Goal: Check status: Check status

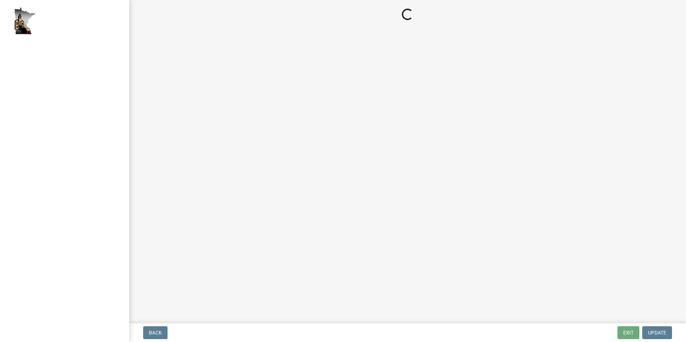
select select "2: 1"
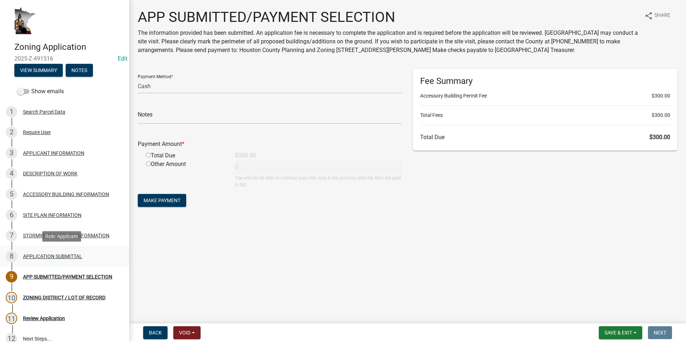
click at [39, 258] on div "APPLICATION SUBMITTAL" at bounding box center [52, 256] width 59 height 5
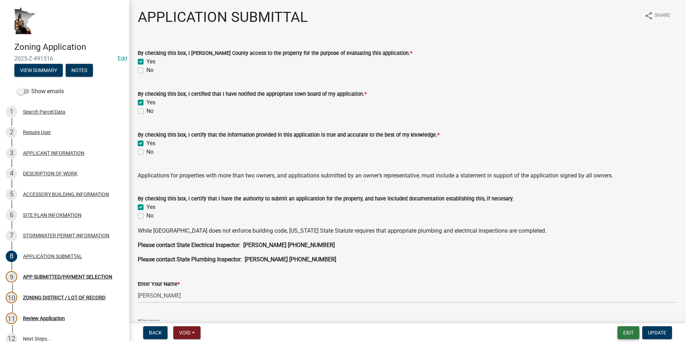
click at [621, 333] on button "Exit" at bounding box center [628, 332] width 22 height 13
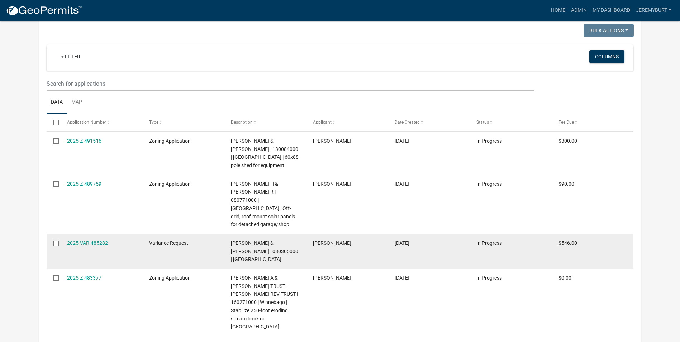
select select "2: 50"
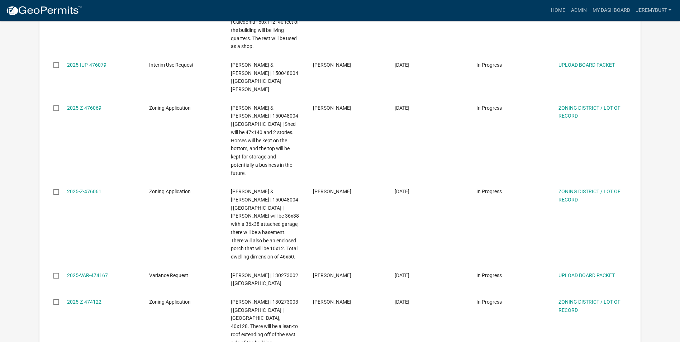
scroll to position [1516, 0]
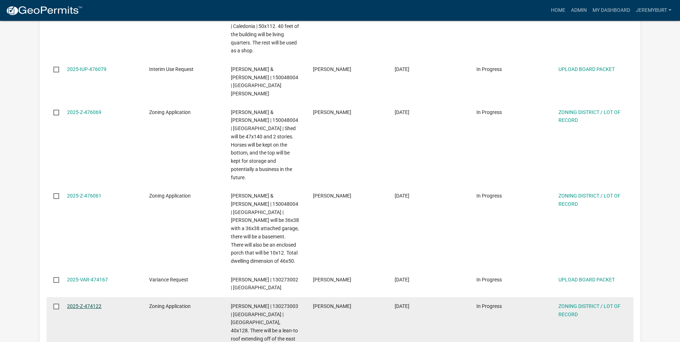
click at [93, 303] on link "2025-Z-474122" at bounding box center [84, 306] width 34 height 6
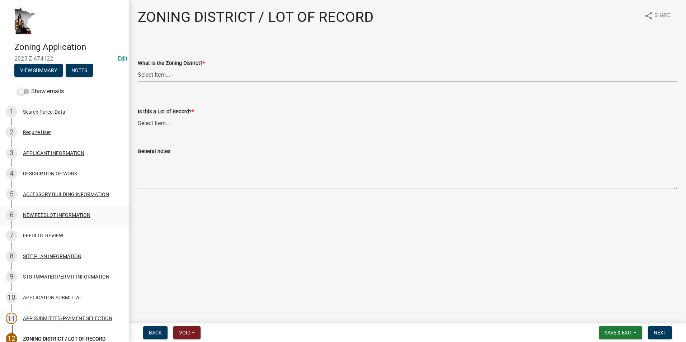
click at [54, 215] on div "NEW FEEDLOT INFORMATION" at bounding box center [56, 215] width 67 height 5
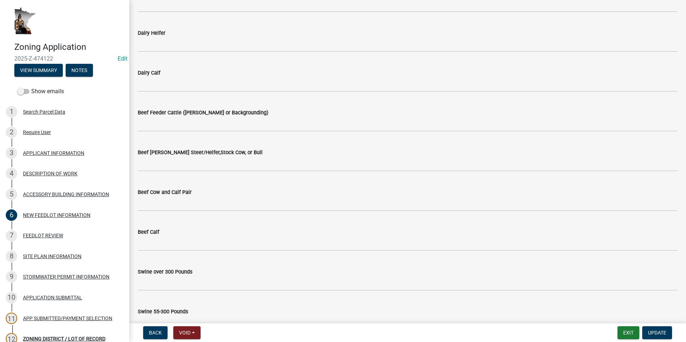
scroll to position [187, 0]
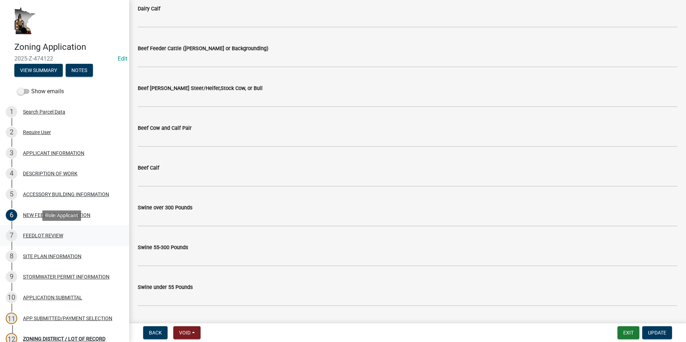
click at [44, 236] on div "FEEDLOT REVIEW" at bounding box center [43, 235] width 40 height 5
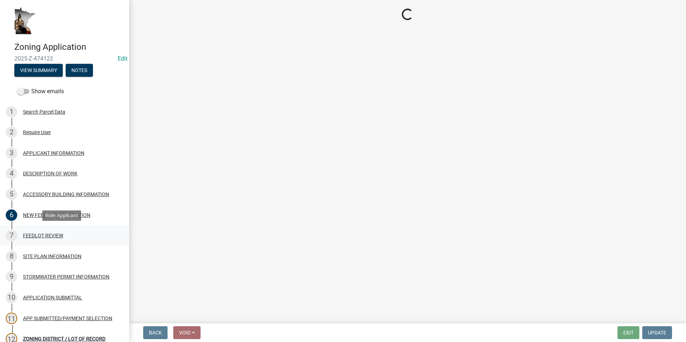
scroll to position [0, 0]
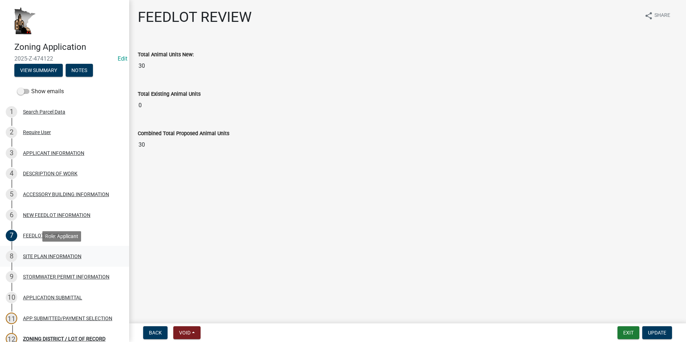
click at [51, 258] on div "SITE PLAN INFORMATION" at bounding box center [52, 256] width 58 height 5
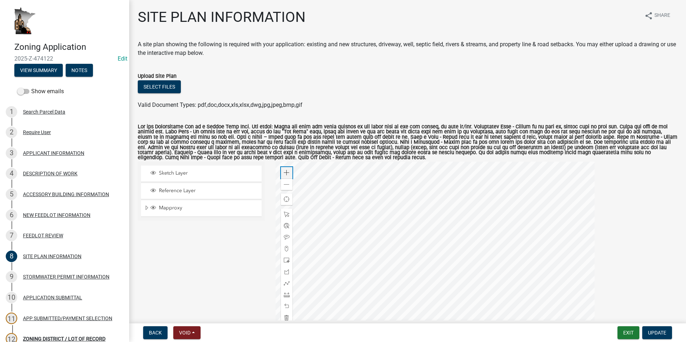
click at [287, 172] on span at bounding box center [287, 173] width 6 height 6
click at [372, 247] on div at bounding box center [434, 251] width 319 height 179
click at [371, 249] on div at bounding box center [434, 251] width 319 height 179
click at [36, 174] on div "DESCRIPTION OF WORK" at bounding box center [50, 173] width 55 height 5
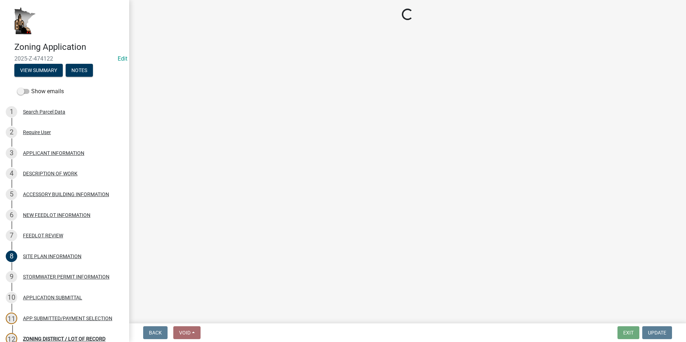
select select "8a50126a-ac8f-44d1-8890-2a914b053a60"
select select "e929572a-d3c1-4656-a5cb-745867c8f3e2"
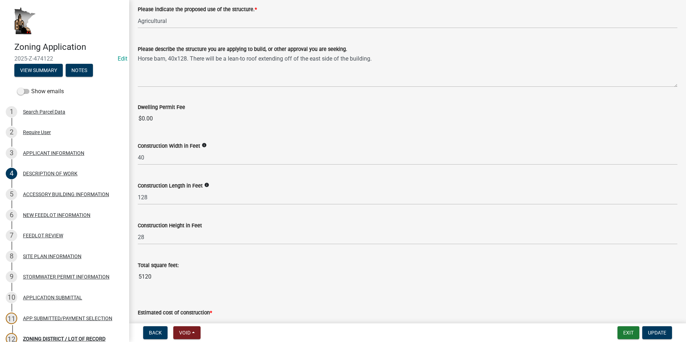
scroll to position [108, 0]
click at [54, 254] on div "SITE PLAN INFORMATION" at bounding box center [52, 256] width 58 height 5
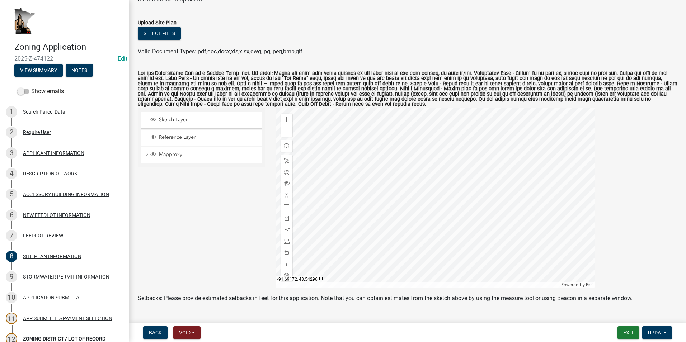
scroll to position [18, 0]
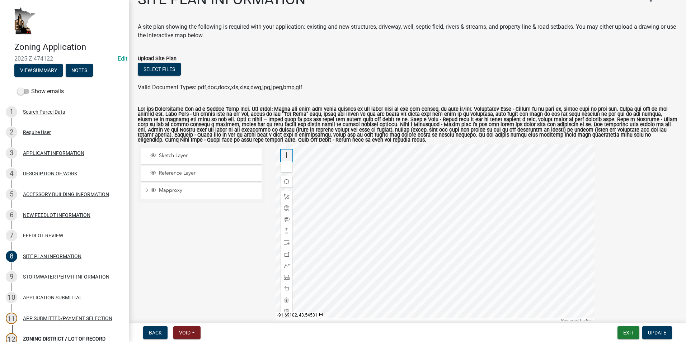
click at [284, 155] on span at bounding box center [287, 155] width 6 height 6
click at [377, 269] on div at bounding box center [434, 233] width 319 height 179
click at [42, 174] on div "DESCRIPTION OF WORK" at bounding box center [50, 173] width 55 height 5
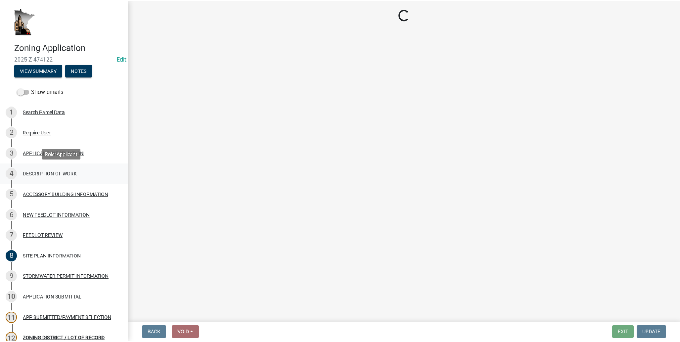
scroll to position [0, 0]
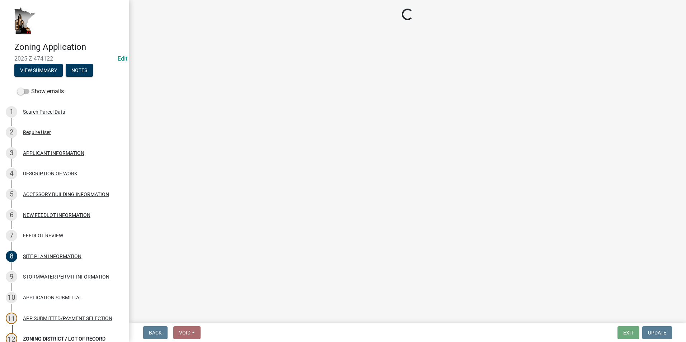
select select "8a50126a-ac8f-44d1-8890-2a914b053a60"
select select "e929572a-d3c1-4656-a5cb-745867c8f3e2"
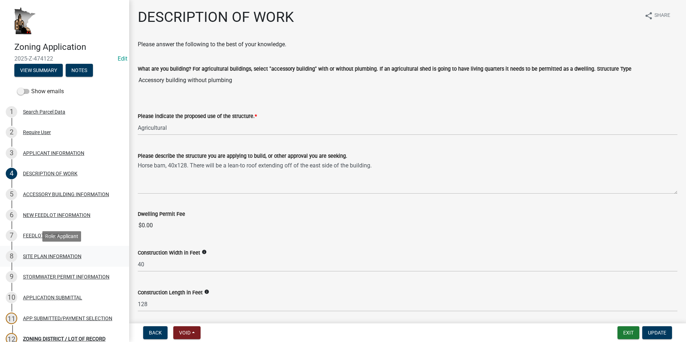
click at [51, 257] on div "SITE PLAN INFORMATION" at bounding box center [52, 256] width 58 height 5
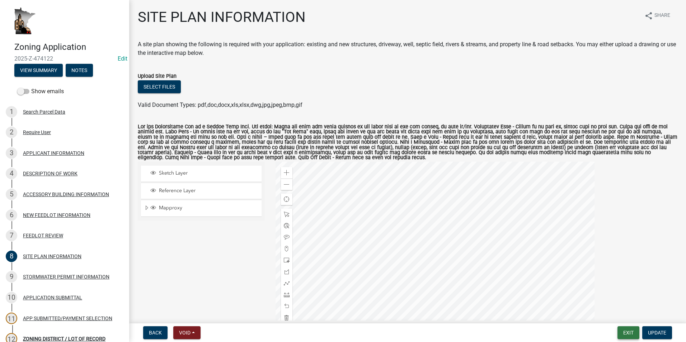
click at [622, 335] on button "Exit" at bounding box center [628, 332] width 22 height 13
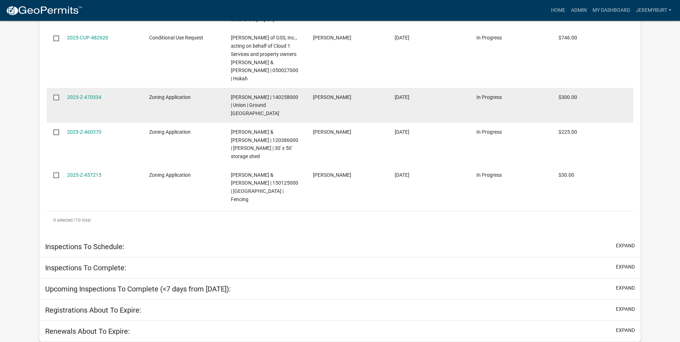
select select "2: 50"
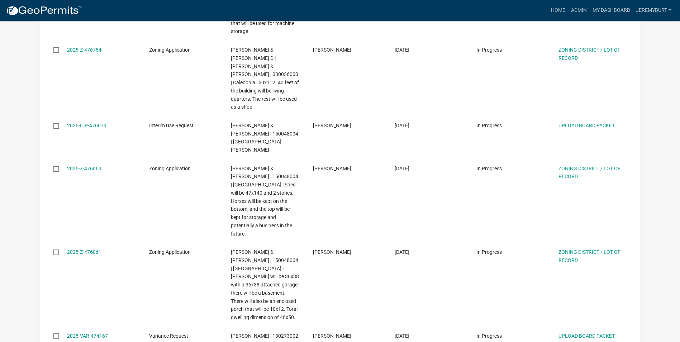
scroll to position [1444, 0]
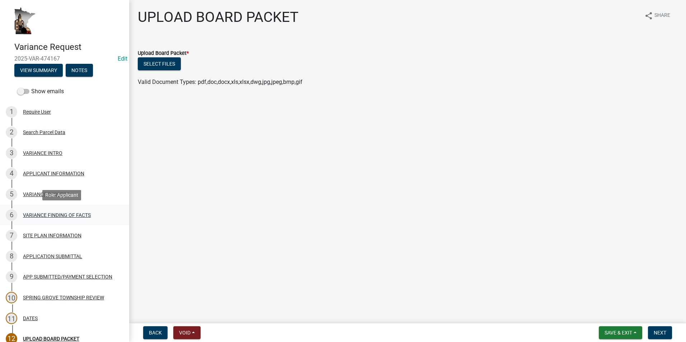
click at [73, 215] on div "VARIANCE FINDING OF FACTS" at bounding box center [57, 215] width 68 height 5
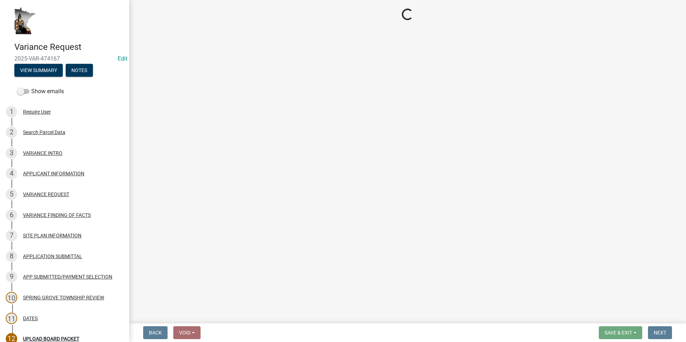
select select "e7339e75-e3d8-4c05-91a7-bbd42707347d"
select select "635aecb9-93f4-4782-a4af-22c7a8086bbc"
select select "aaa485d0-d801-4d37-bb7e-2a92079090af"
select select "7e69a0cc-1ed4-49c0-87fa-8a0d7a2511ee"
select select "104dc2c3-fb18-403f-90ac-5564d5e92e11"
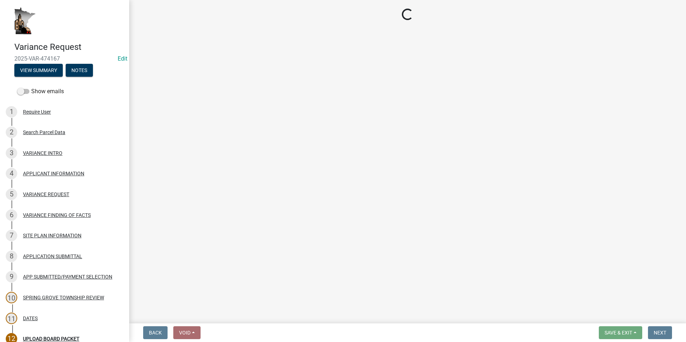
select select "c22521f2-ae46-4292-a6c5-e255f75be06c"
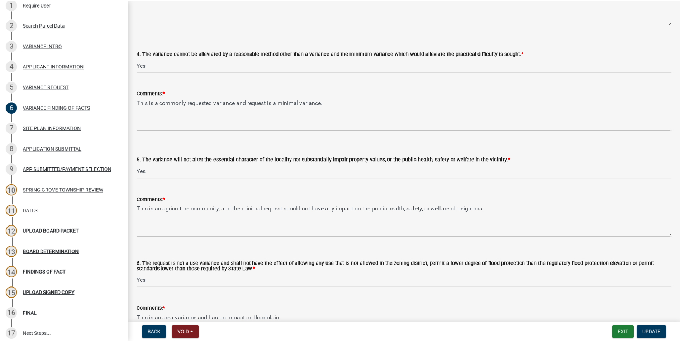
scroll to position [394, 0]
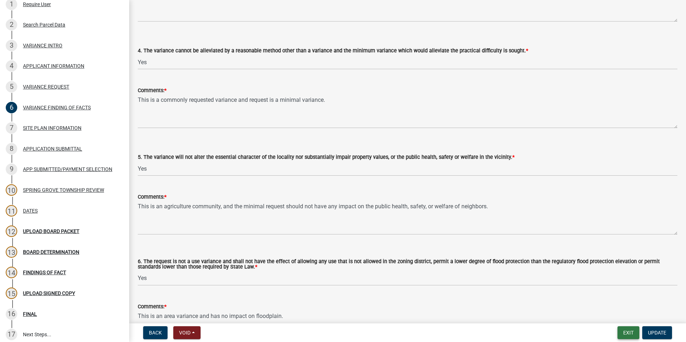
click at [624, 334] on button "Exit" at bounding box center [628, 332] width 22 height 13
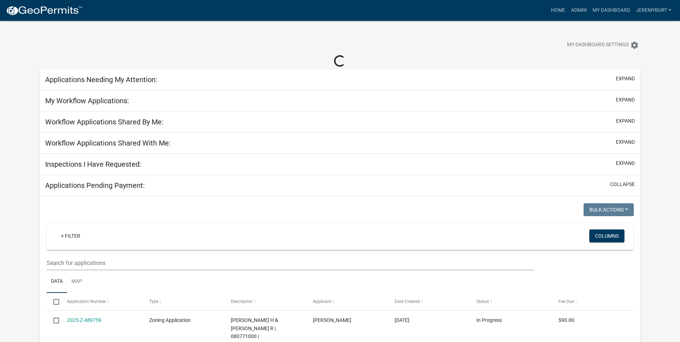
select select "2: 50"
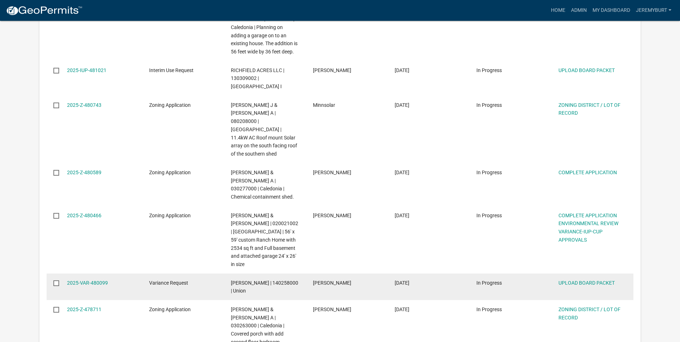
scroll to position [896, 0]
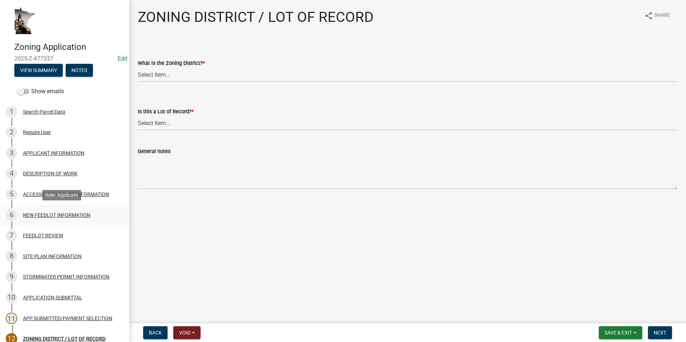
click at [43, 216] on div "NEW FEEDLOT INFORMATION" at bounding box center [56, 215] width 67 height 5
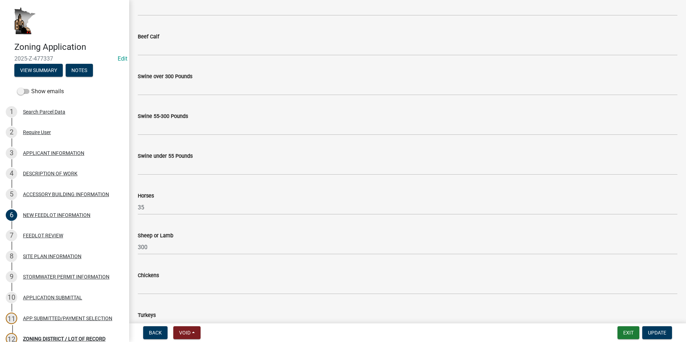
scroll to position [366, 0]
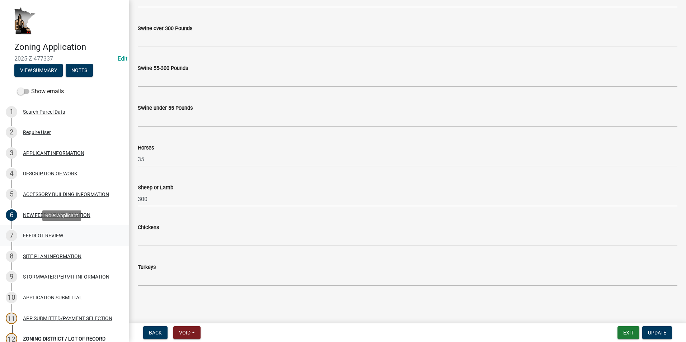
click at [43, 232] on div "7 FEEDLOT REVIEW" at bounding box center [62, 235] width 112 height 11
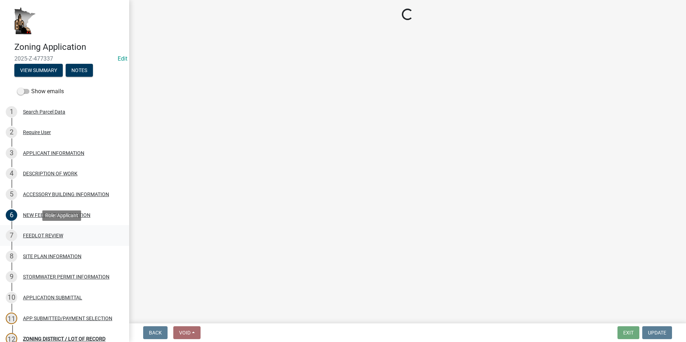
scroll to position [0, 0]
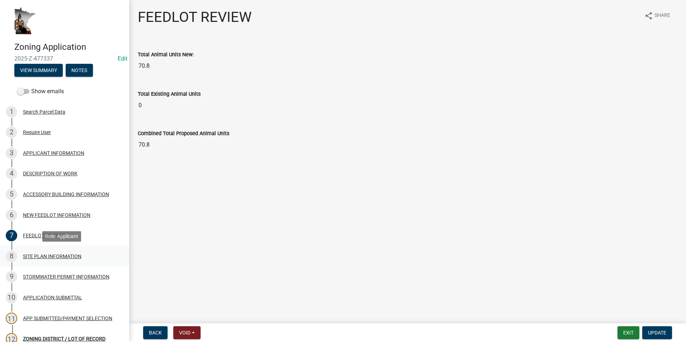
click at [58, 254] on div "SITE PLAN INFORMATION" at bounding box center [52, 256] width 58 height 5
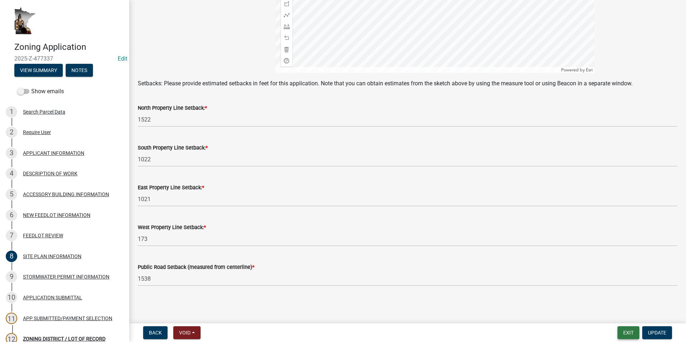
click at [622, 331] on button "Exit" at bounding box center [628, 332] width 22 height 13
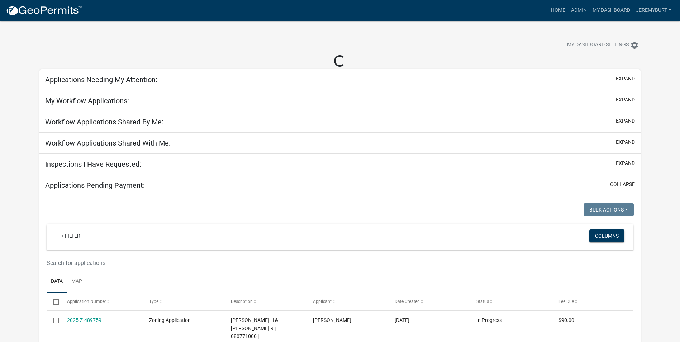
select select "2: 50"
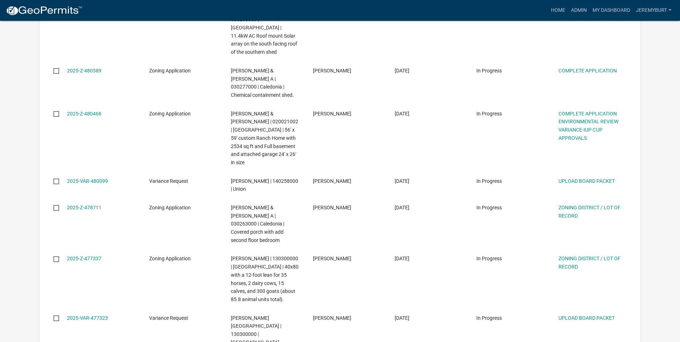
scroll to position [1004, 0]
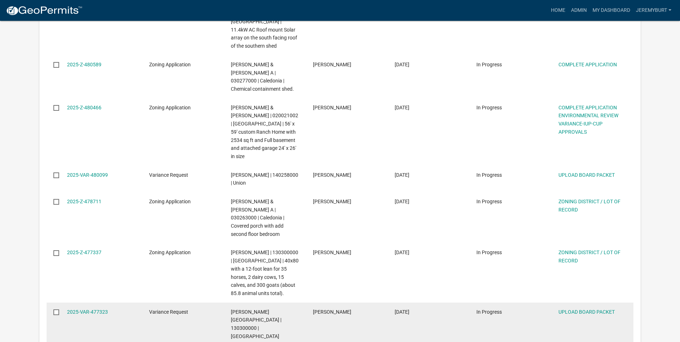
click at [82, 308] on div "2025-VAR-477323" at bounding box center [101, 312] width 68 height 8
click at [83, 309] on link "2025-VAR-477323" at bounding box center [87, 312] width 41 height 6
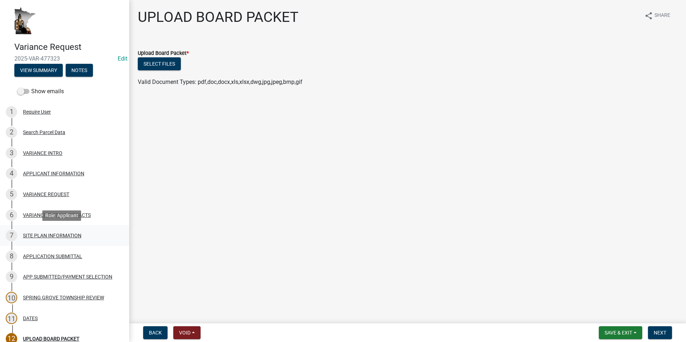
click at [60, 235] on div "SITE PLAN INFORMATION" at bounding box center [52, 235] width 58 height 5
